Goal: Transaction & Acquisition: Obtain resource

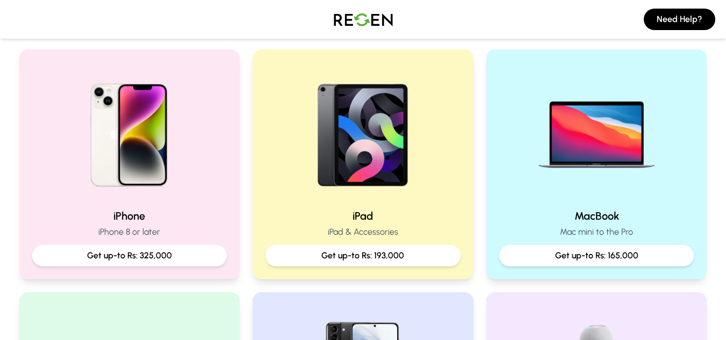
scroll to position [217, 0]
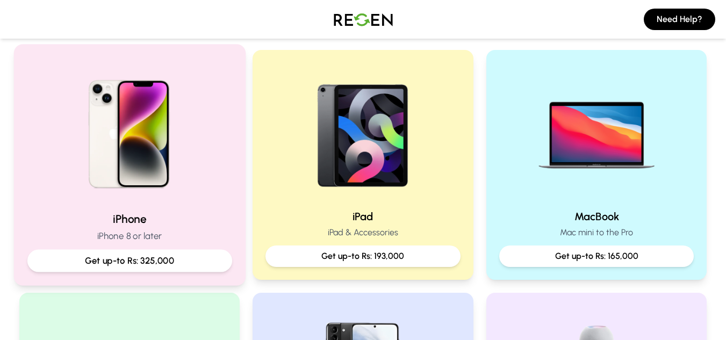
click at [135, 174] on img at bounding box center [129, 130] width 145 height 145
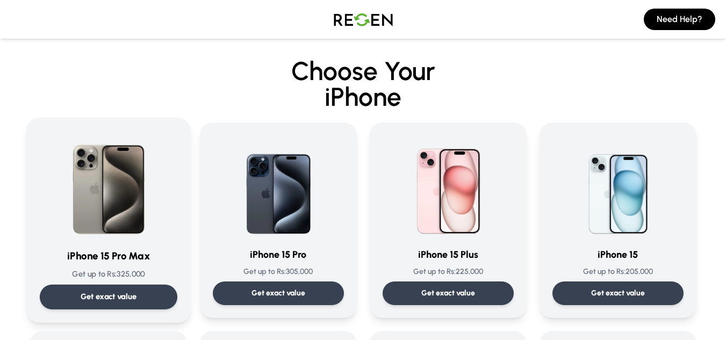
click at [118, 292] on p "Get exact value" at bounding box center [108, 296] width 56 height 11
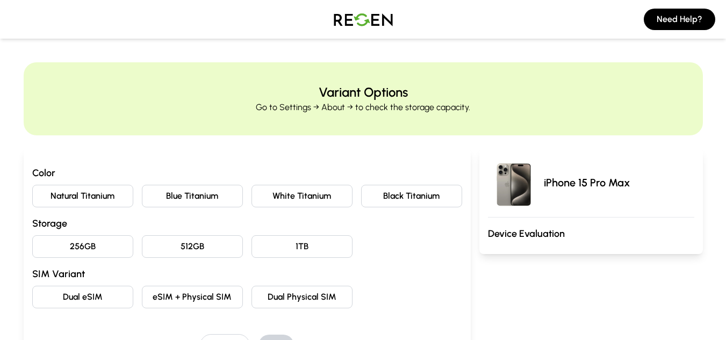
click at [378, 191] on button "Black Titanium" at bounding box center [411, 196] width 101 height 23
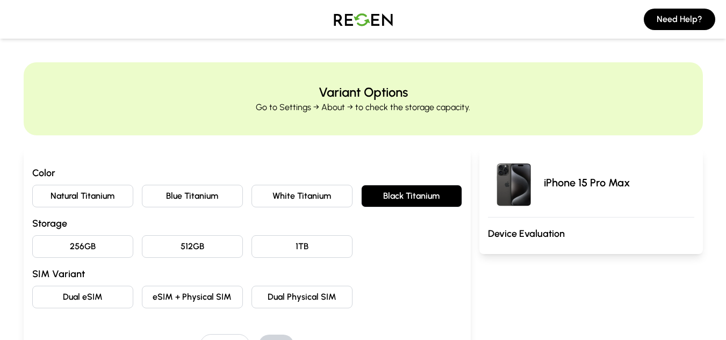
scroll to position [101, 0]
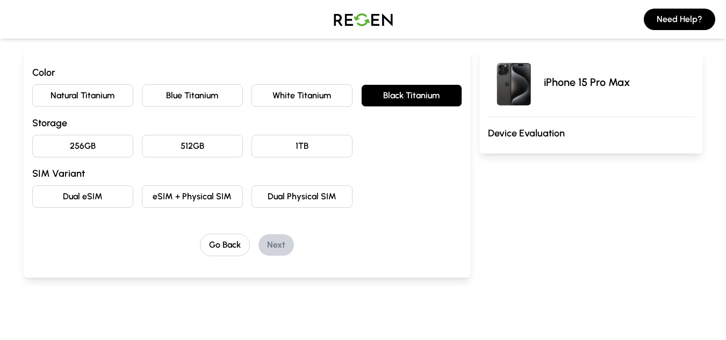
click at [81, 142] on button "256GB" at bounding box center [82, 146] width 101 height 23
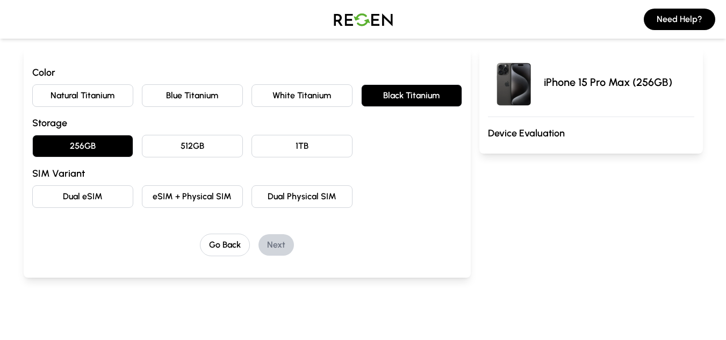
click at [171, 187] on button "eSIM + Physical SIM" at bounding box center [192, 196] width 101 height 23
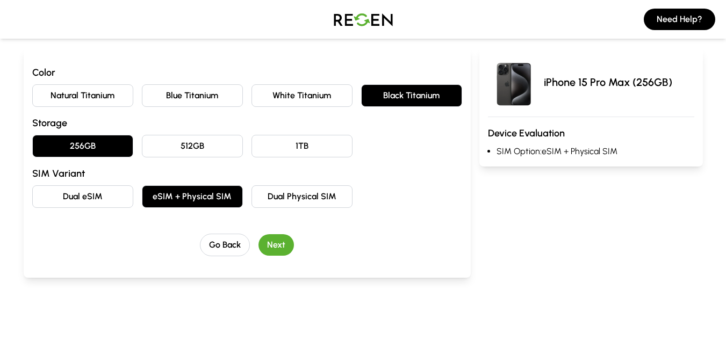
click at [276, 246] on button "Next" at bounding box center [276, 244] width 35 height 21
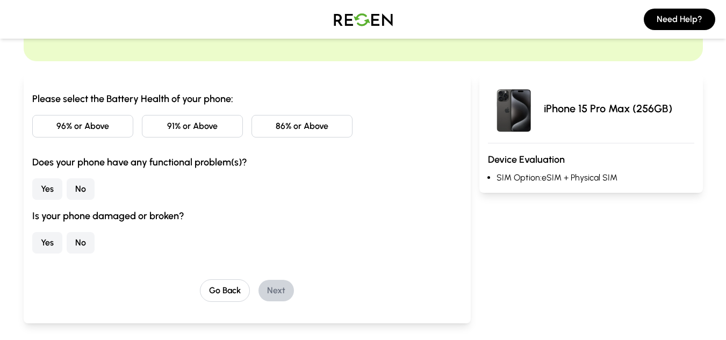
scroll to position [0, 0]
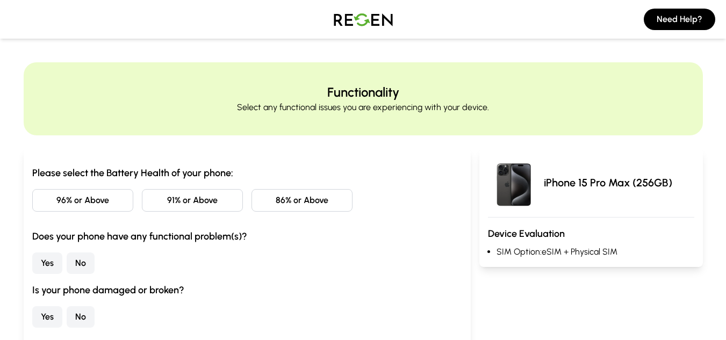
click at [375, 13] on img at bounding box center [363, 19] width 75 height 30
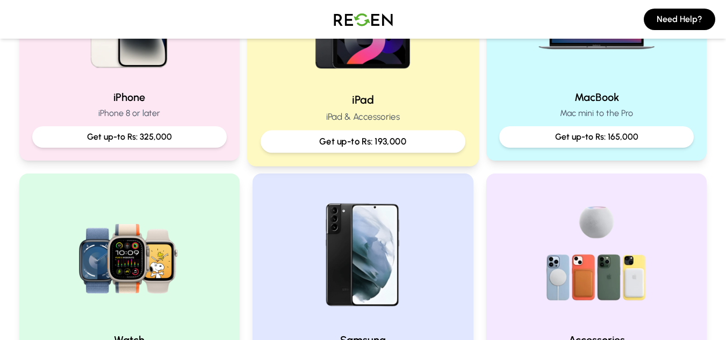
scroll to position [338, 0]
